Goal: Browse casually

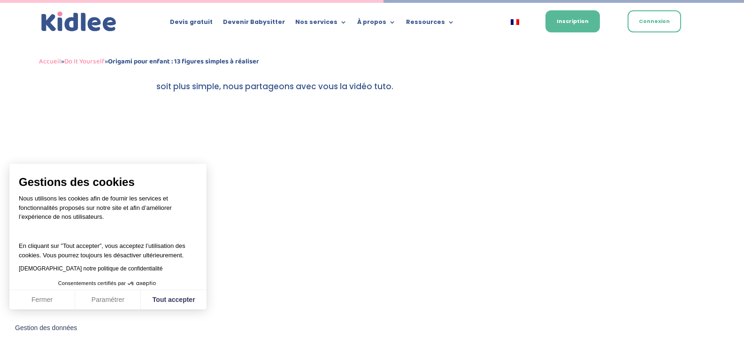
scroll to position [1816, 0]
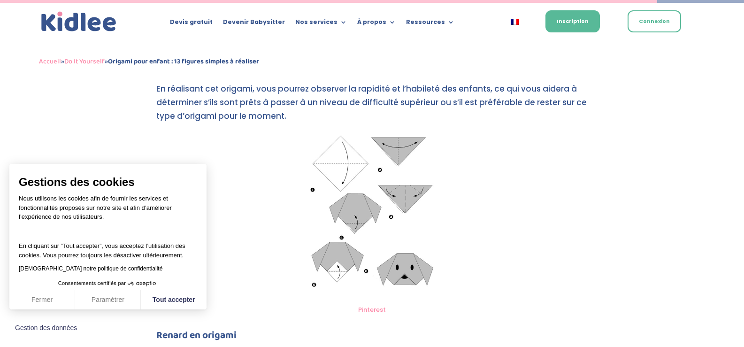
drag, startPoint x: 748, startPoint y: 109, endPoint x: 750, endPoint y: 245, distance: 136.1
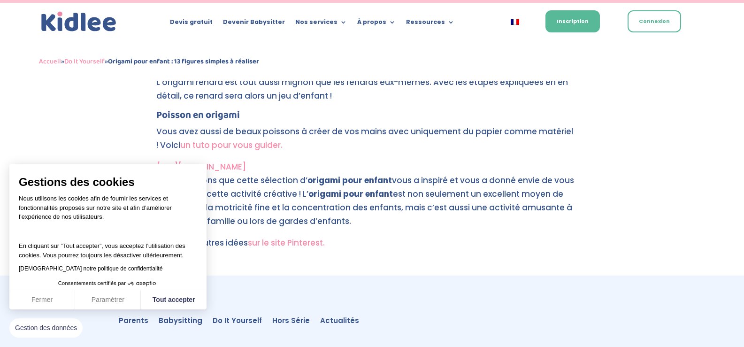
scroll to position [3599, 0]
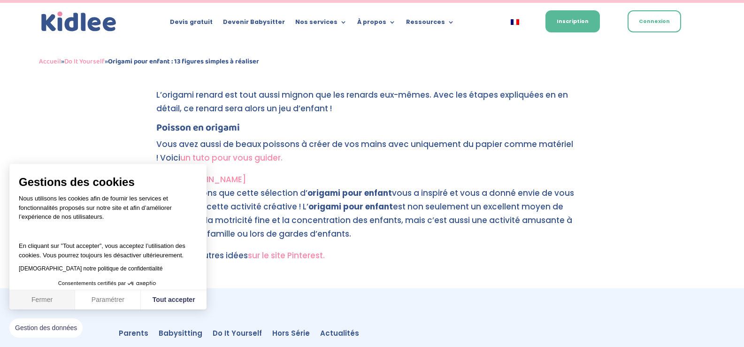
click at [47, 297] on button "Fermer" at bounding box center [42, 300] width 66 height 20
click at [75, 297] on button "Paramétrer" at bounding box center [108, 300] width 66 height 20
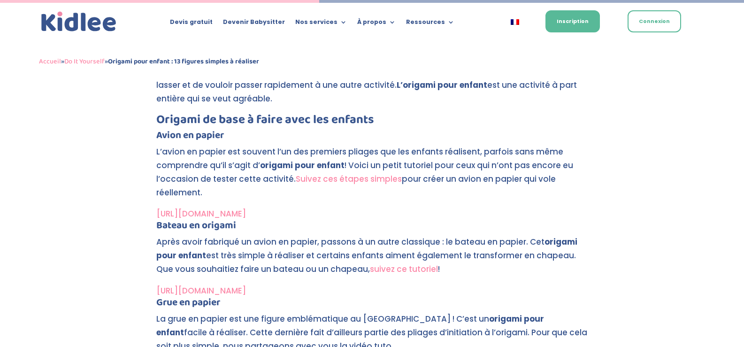
scroll to position [1505, 0]
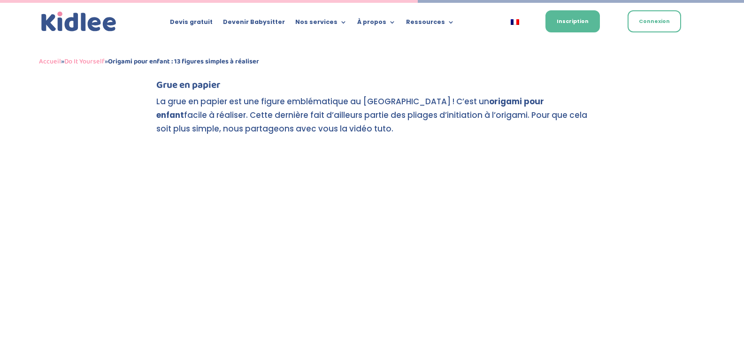
scroll to position [1971, 0]
